Goal: Task Accomplishment & Management: Complete application form

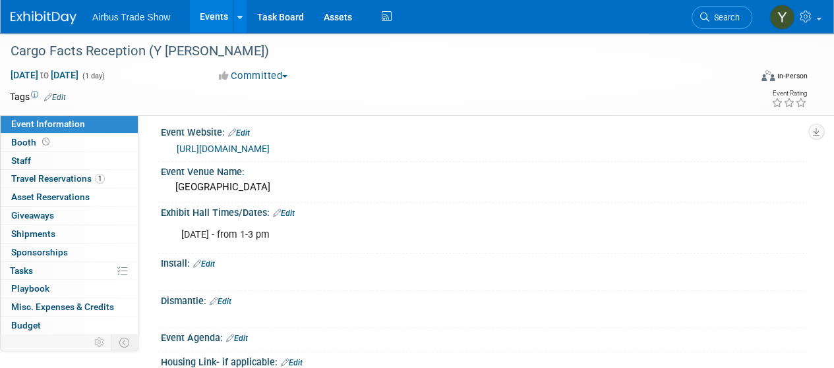
click at [214, 12] on link "Events" at bounding box center [214, 16] width 48 height 33
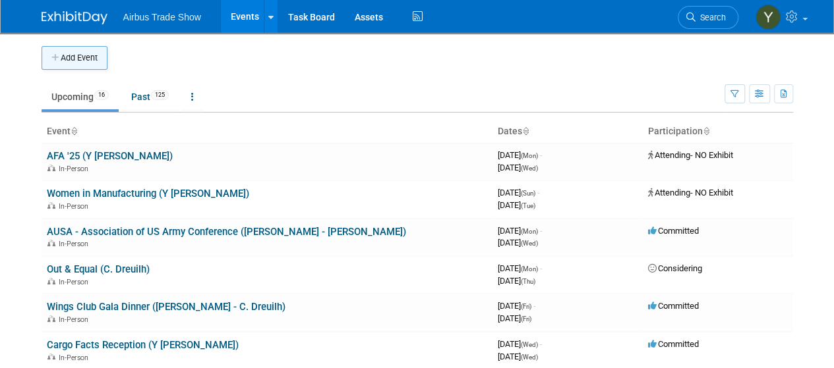
click at [90, 54] on button "Add Event" at bounding box center [75, 58] width 66 height 24
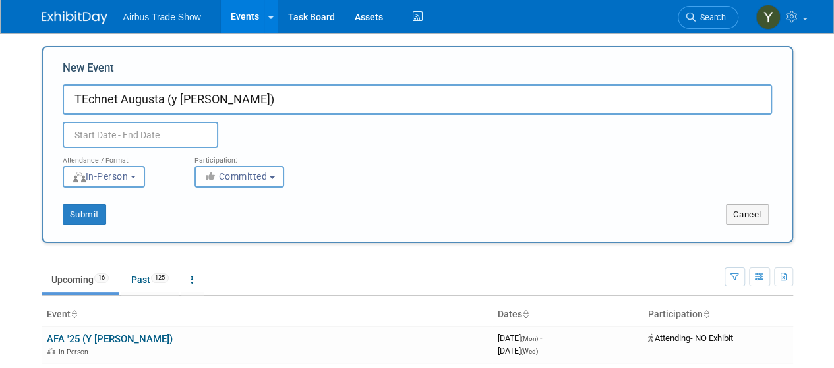
type input "TEchnet Augusta (y Bauza)"
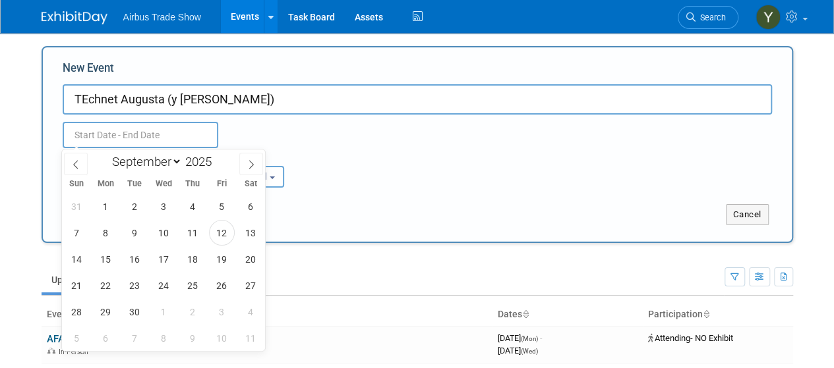
click at [145, 138] on input "text" at bounding box center [141, 135] width 156 height 26
drag, startPoint x: 145, startPoint y: 138, endPoint x: 217, endPoint y: 155, distance: 74.5
click at [217, 155] on body "Airbus Trade Show Events Add Event Bulk Upload Events Shareable Event Boards Re…" at bounding box center [417, 184] width 834 height 368
click at [217, 155] on span at bounding box center [216, 158] width 9 height 8
type input "2026"
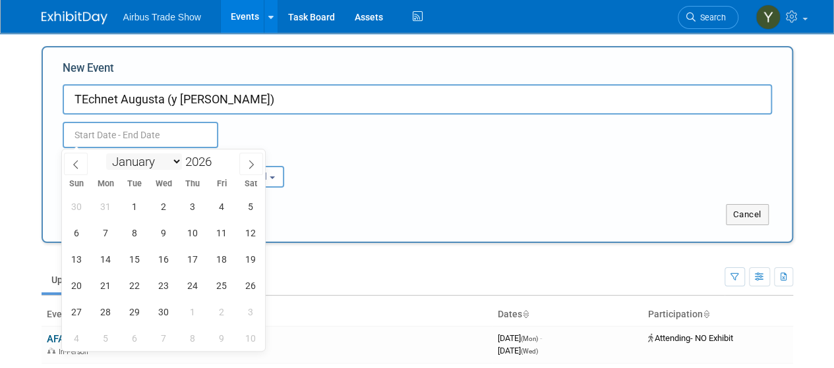
click at [160, 164] on select "January February March April May June July August September October November De…" at bounding box center [144, 162] width 76 height 16
select select "7"
click at [106, 154] on select "January February March April May June July August September October November De…" at bounding box center [144, 162] width 76 height 16
click at [109, 277] on span "17" at bounding box center [106, 286] width 26 height 26
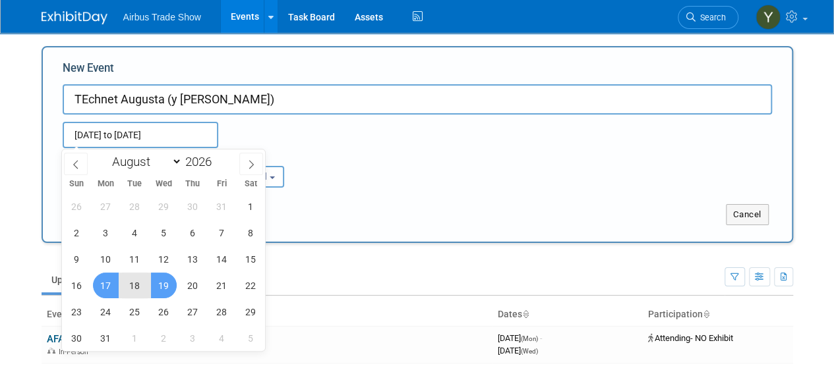
click at [163, 284] on span "19" at bounding box center [164, 286] width 26 height 26
type input "Aug 17, 2026 to Aug 19, 2026"
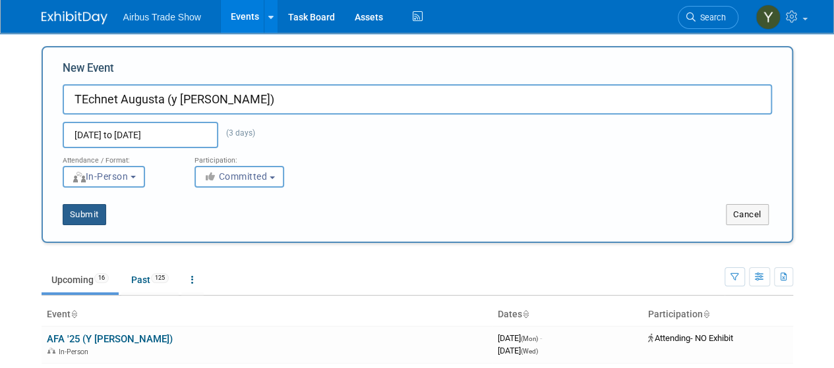
click at [75, 215] on button "Submit" at bounding box center [84, 214] width 43 height 21
